Goal: Find specific page/section: Find specific page/section

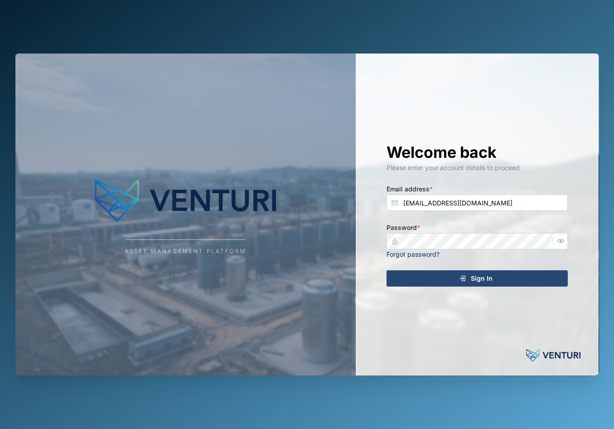
click at [504, 282] on div "Sign In" at bounding box center [475, 277] width 167 height 15
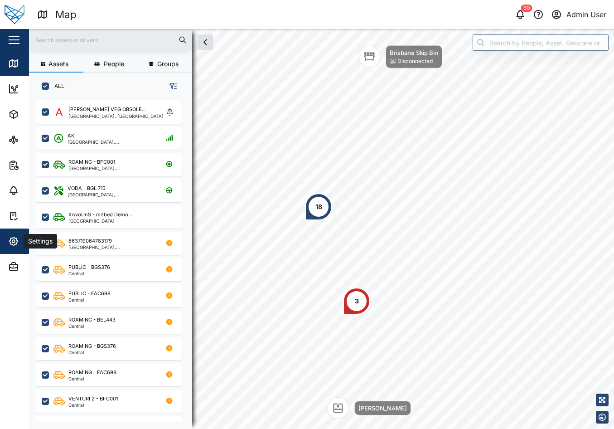
click at [18, 238] on icon "button" at bounding box center [13, 241] width 11 height 11
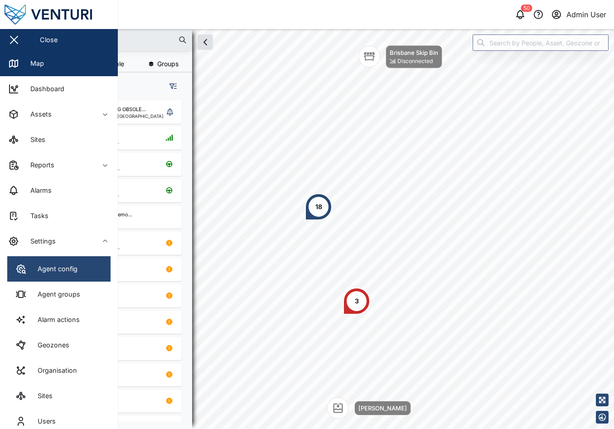
click at [70, 265] on div "Agent config" at bounding box center [54, 269] width 47 height 10
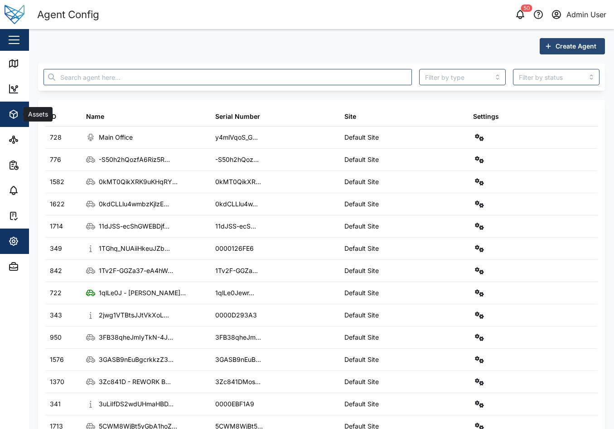
click at [17, 116] on icon "button" at bounding box center [13, 114] width 7 height 8
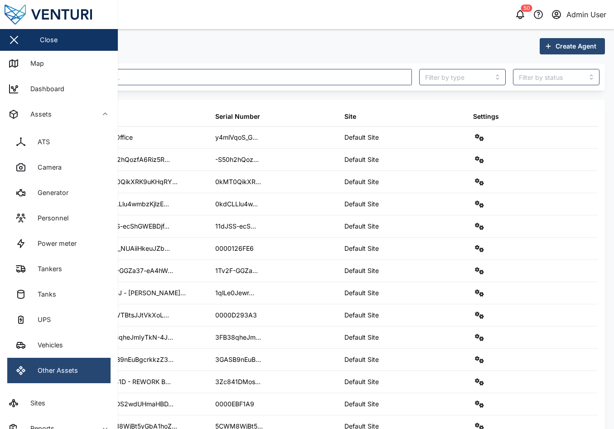
click at [72, 376] on link "Other Assets" at bounding box center [58, 369] width 103 height 25
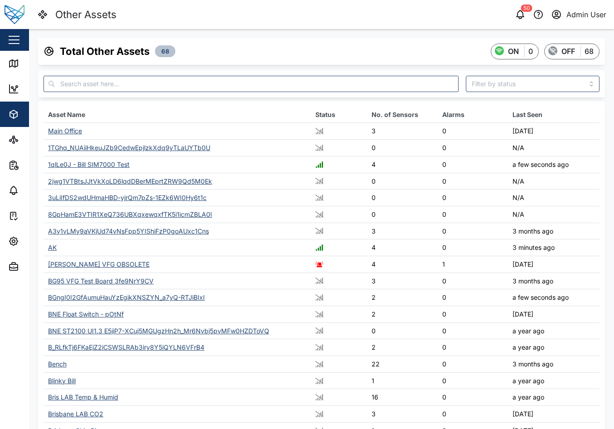
click at [103, 297] on div "BGngI0I2GfAumuHauYzEgjkXNSZYN_a7yQ-RTJiBIxI" at bounding box center [126, 297] width 157 height 8
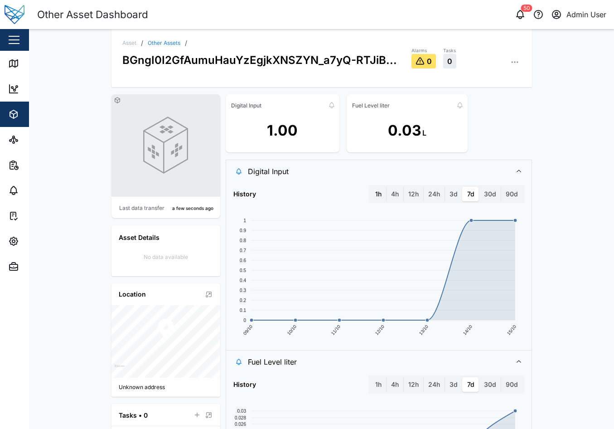
click at [376, 188] on label "1h" at bounding box center [378, 194] width 15 height 14
click at [371, 187] on hour "1h" at bounding box center [371, 187] width 0 height 0
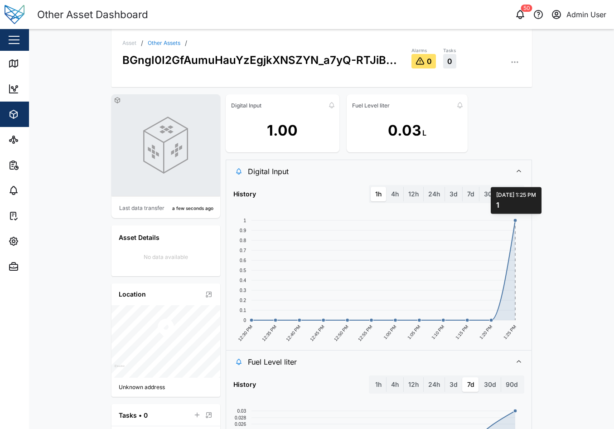
scroll to position [119, 0]
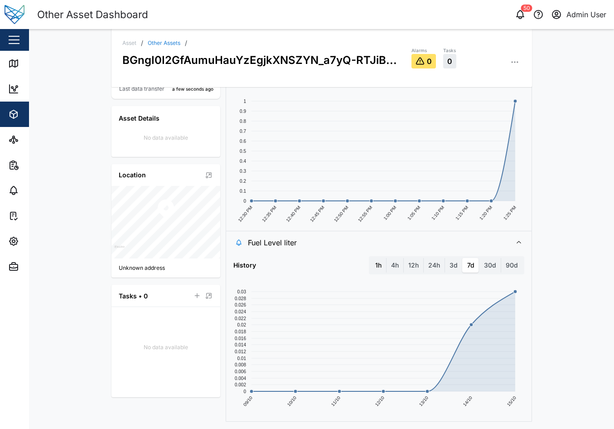
click at [373, 261] on label "1h" at bounding box center [378, 265] width 15 height 14
click at [371, 258] on hour "1h" at bounding box center [371, 258] width 0 height 0
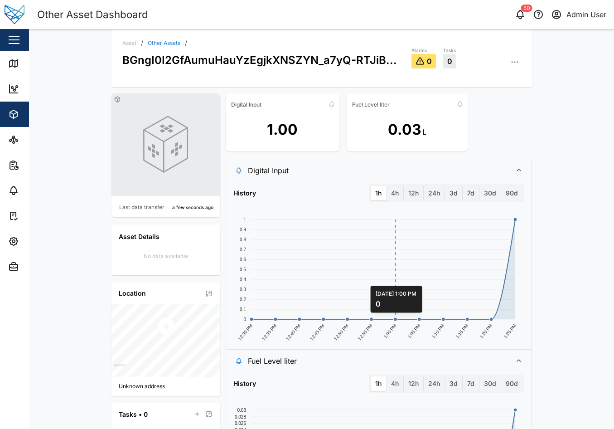
scroll to position [0, 0]
click at [390, 190] on label "4h" at bounding box center [394, 194] width 17 height 14
click at [386, 187] on hours "4h" at bounding box center [386, 187] width 0 height 0
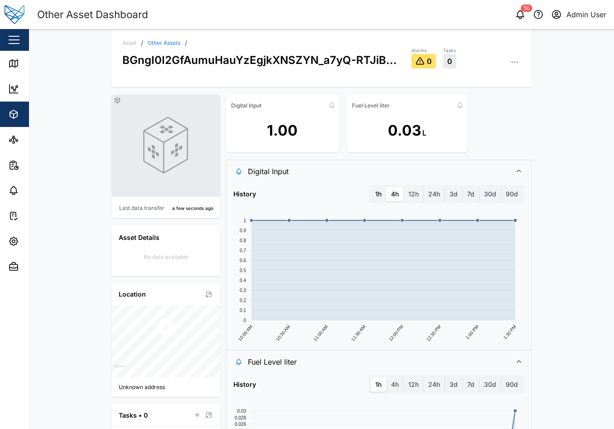
click at [380, 190] on label "1h" at bounding box center [378, 194] width 15 height 14
click at [371, 187] on hour "1h" at bounding box center [371, 187] width 0 height 0
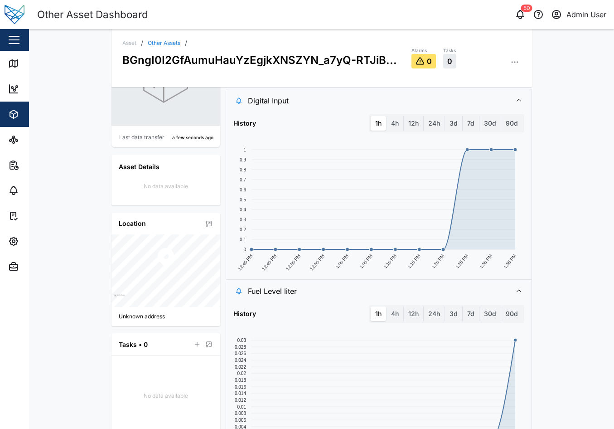
scroll to position [119, 0]
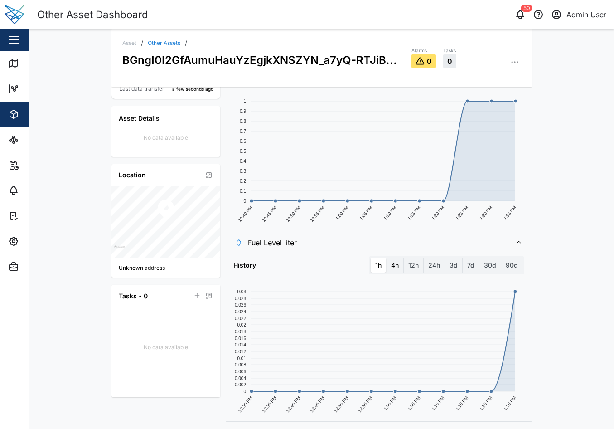
click at [400, 266] on label "4h" at bounding box center [394, 265] width 17 height 14
click at [386, 258] on hours "4h" at bounding box center [386, 258] width 0 height 0
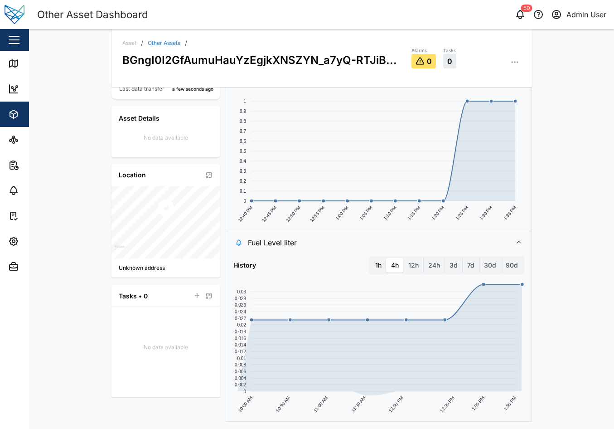
click at [380, 265] on label "1h" at bounding box center [378, 265] width 15 height 14
click at [371, 258] on hour "1h" at bounding box center [371, 258] width 0 height 0
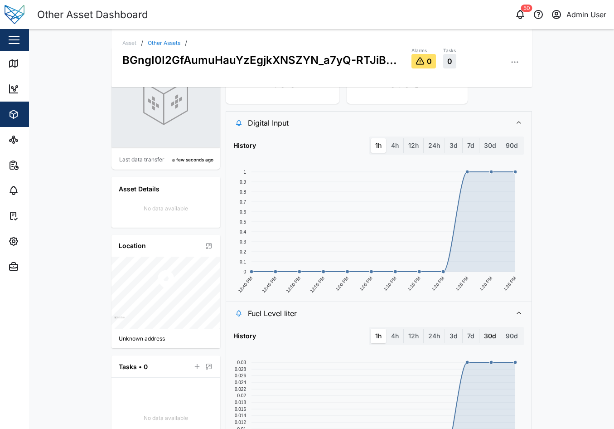
scroll to position [0, 0]
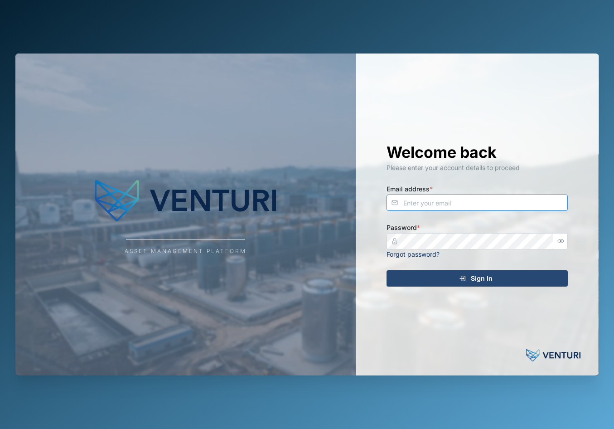
type input "[EMAIL_ADDRESS][DOMAIN_NAME]"
click at [447, 268] on div "Welcome back Please enter your account details to proceed Email address * [EMAI…" at bounding box center [476, 214] width 217 height 322
click at [458, 285] on div "Sign In" at bounding box center [475, 277] width 167 height 15
type input "[EMAIL_ADDRESS][DOMAIN_NAME]"
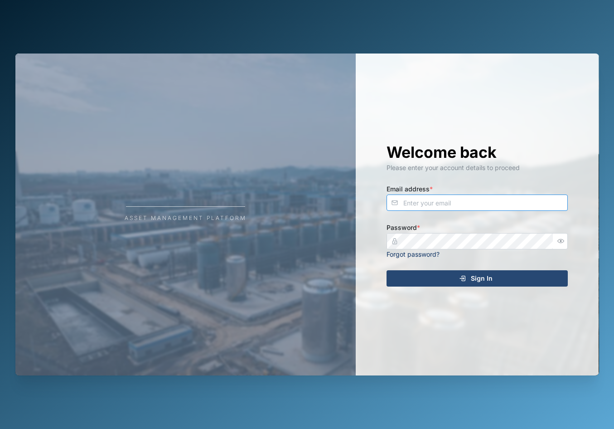
type input "[EMAIL_ADDRESS][DOMAIN_NAME]"
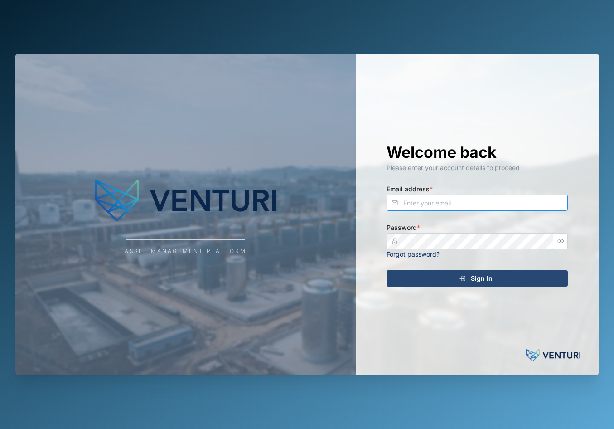
type input "[EMAIL_ADDRESS][DOMAIN_NAME]"
click at [470, 279] on div "Sign In" at bounding box center [475, 277] width 167 height 15
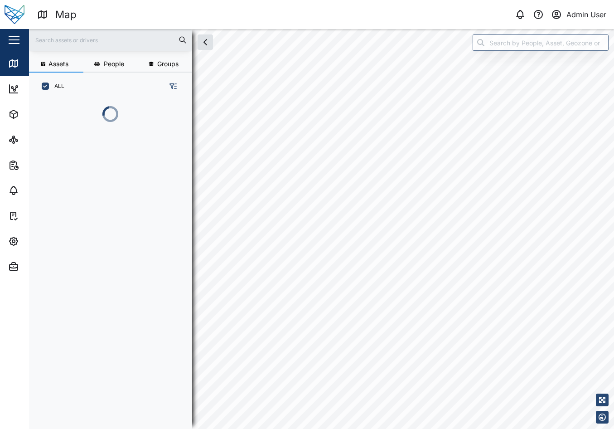
scroll to position [318, 142]
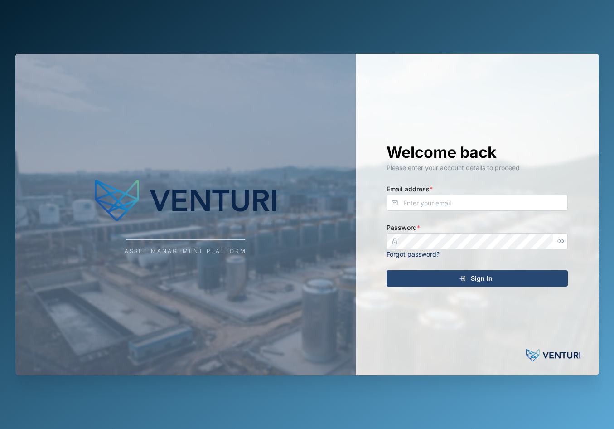
click at [403, 14] on div "Asset Management Platform Welcome back Please enter your account details to pro…" at bounding box center [307, 214] width 598 height 429
type input "[EMAIL_ADDRESS][DOMAIN_NAME]"
click at [473, 288] on div "Welcome back Please enter your account details to proceed Email address * [EMAI…" at bounding box center [476, 214] width 217 height 322
click at [476, 271] on span "Sign In" at bounding box center [482, 277] width 22 height 15
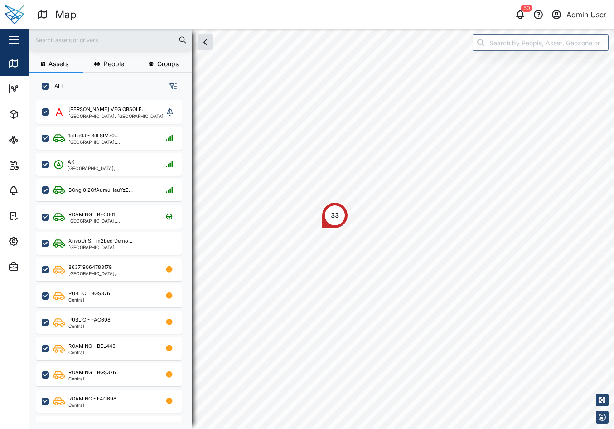
scroll to position [318, 142]
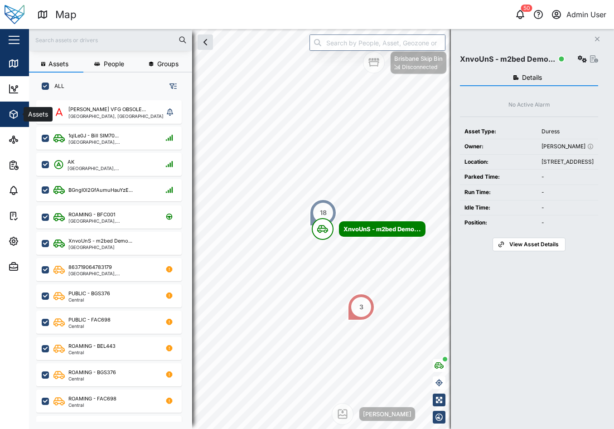
click at [24, 109] on div "Assets" at bounding box center [38, 114] width 28 height 10
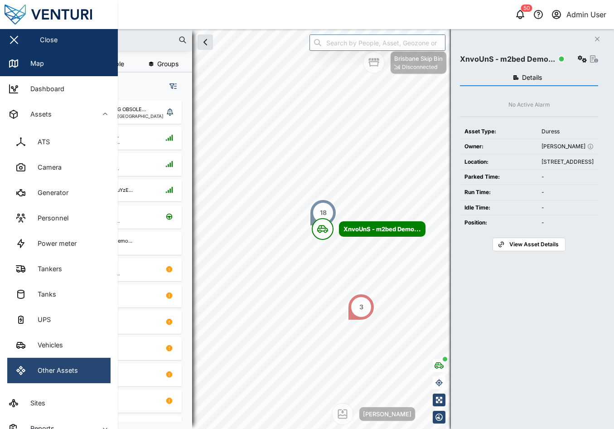
click at [68, 365] on div "Other Assets" at bounding box center [54, 370] width 47 height 10
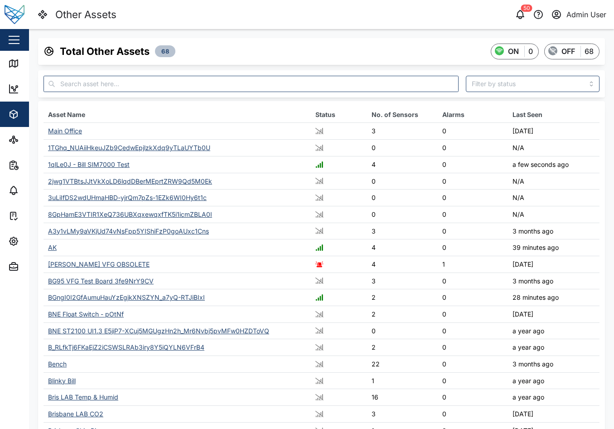
click at [85, 298] on div "BGngI0I2GfAumuHauYzEgjkXNSZYN_a7yQ-RTJiBIxI" at bounding box center [126, 297] width 157 height 8
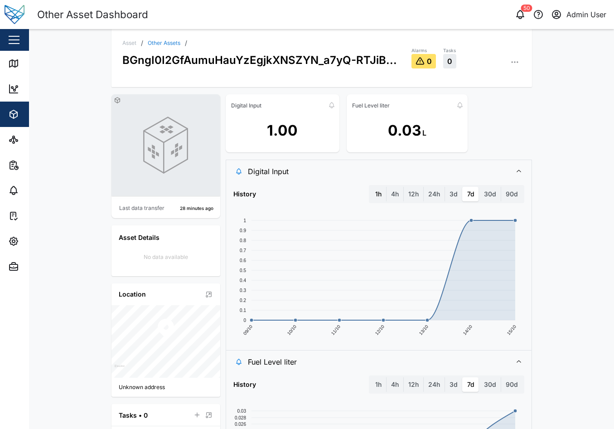
click at [380, 199] on label "1h" at bounding box center [378, 194] width 15 height 14
click at [371, 187] on hour "1h" at bounding box center [371, 187] width 0 height 0
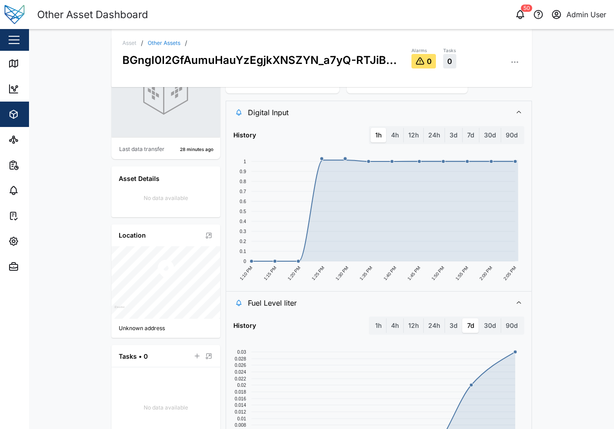
scroll to position [119, 0]
